Goal: Register for event/course

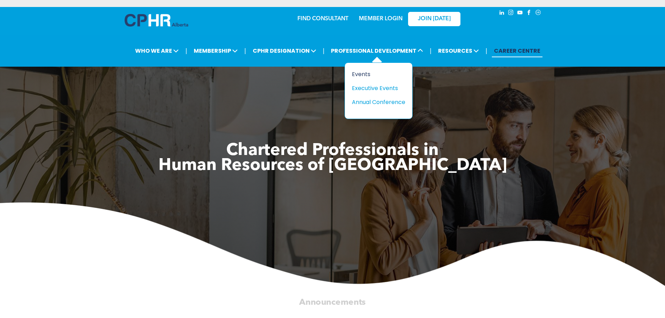
click at [361, 74] on div "Events" at bounding box center [376, 74] width 48 height 9
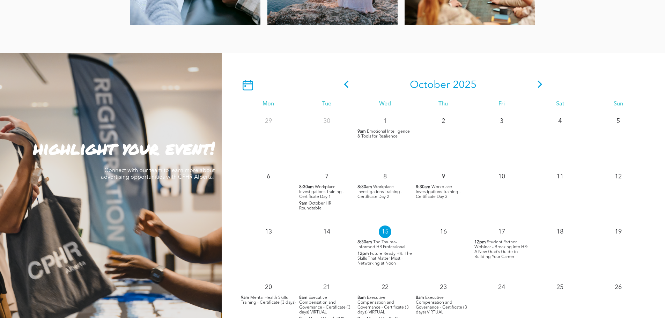
scroll to position [663, 0]
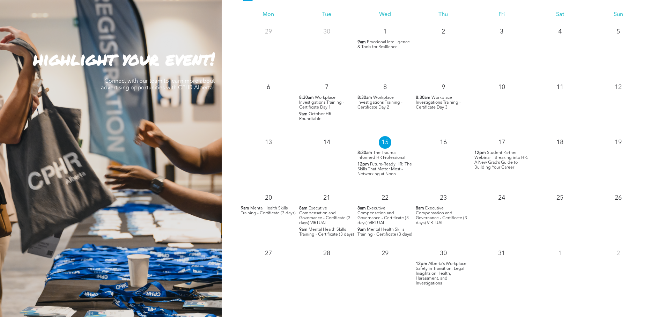
click at [381, 172] on span "Future-Ready HR: The Skills That Matter Most - Networking at Noon" at bounding box center [384, 169] width 54 height 14
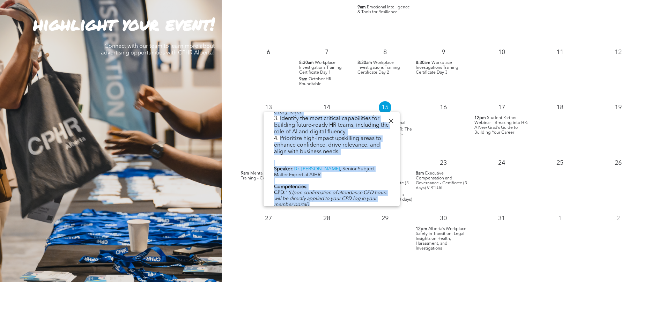
scroll to position [258, 0]
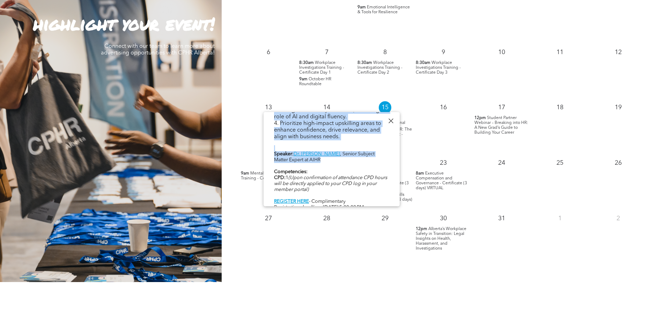
drag, startPoint x: 277, startPoint y: 120, endPoint x: 361, endPoint y: 158, distance: 91.8
click at [361, 158] on div "Future-Ready HR: The Skills That Matter Most - Networking at Noon [DATE] 12:00p…" at bounding box center [331, 34] width 136 height 360
copy div "Loremi-Dolor SI: Ame Consec Adip Elitse Doei - Temporinci ut Labo Etd, Magnaal …"
drag, startPoint x: 395, startPoint y: 121, endPoint x: 378, endPoint y: 128, distance: 18.2
click at [395, 121] on div at bounding box center [390, 120] width 9 height 9
